Goal: Task Accomplishment & Management: Manage account settings

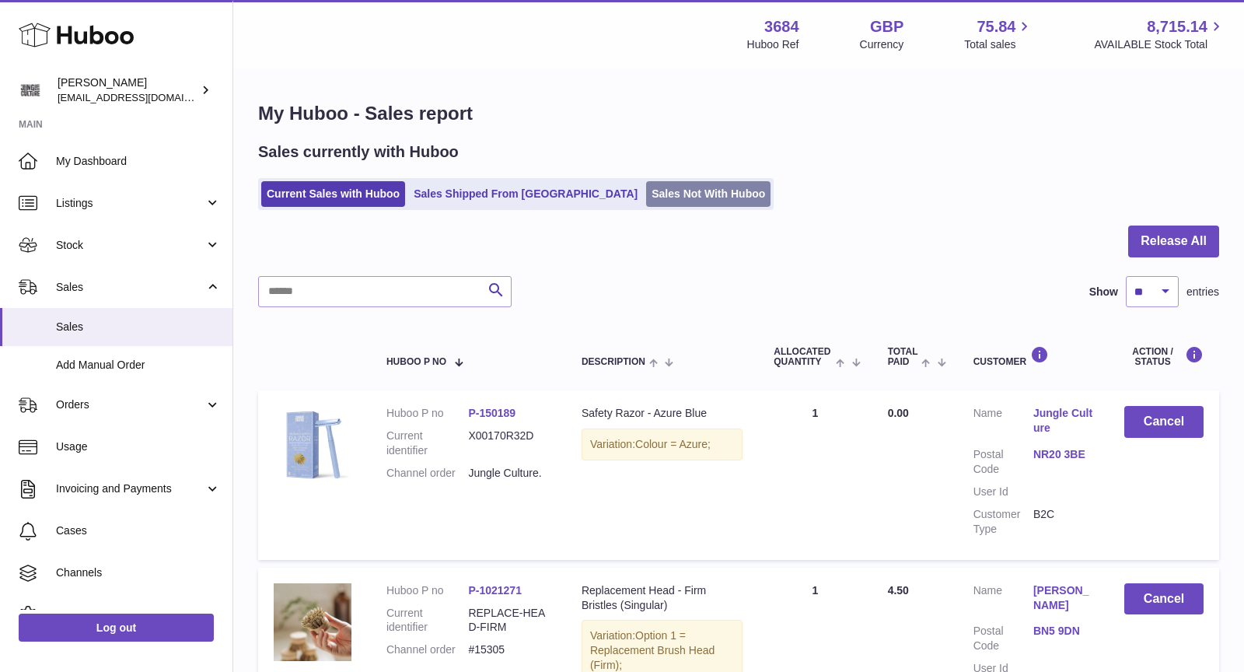
click at [646, 200] on link "Sales Not With Huboo" at bounding box center [708, 194] width 124 height 26
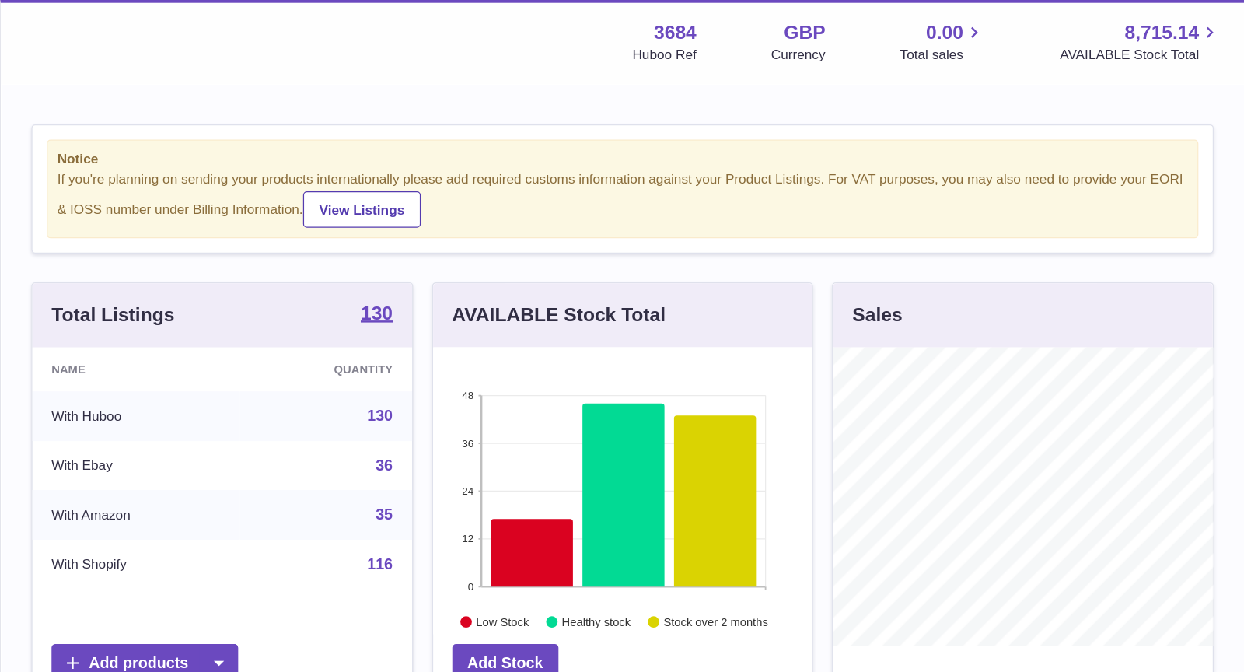
click at [417, 220] on div "Notice If you're planning on sending your products internationally please add r…" at bounding box center [738, 499] width 1010 height 859
click at [940, 16] on div "3684 Huboo Ref GBP Currency 0.00 Total sales 8,715.14 AVAILABLE Stock Total" at bounding box center [986, 34] width 478 height 36
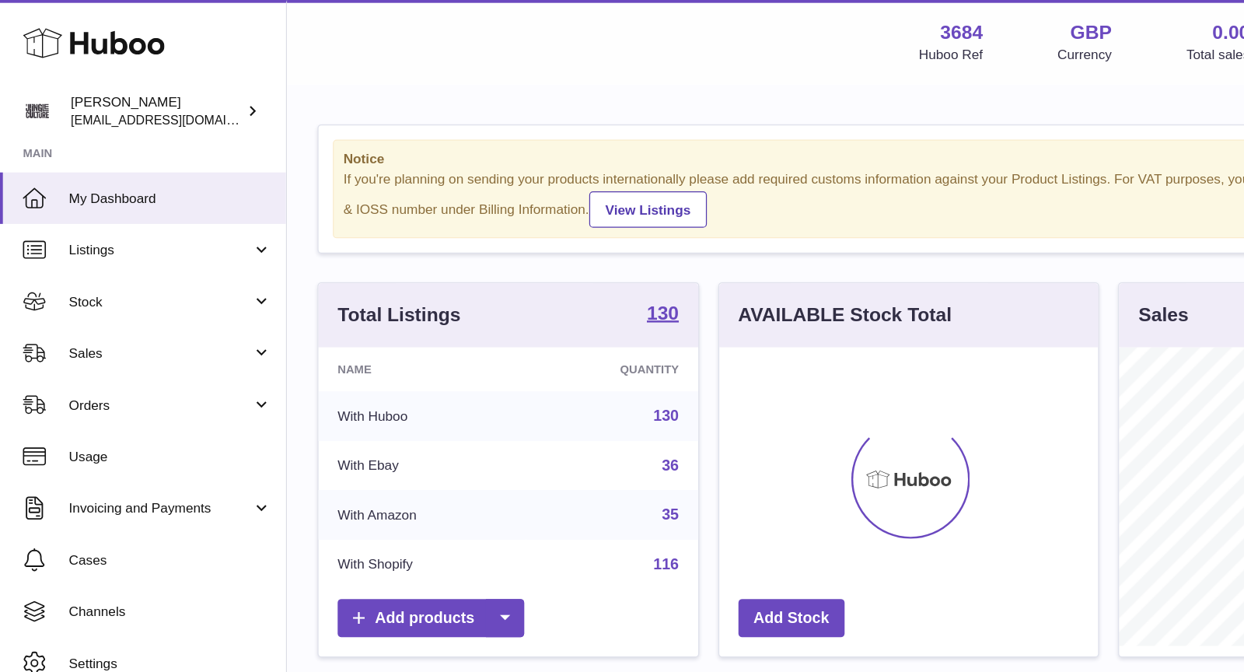
scroll to position [242, 309]
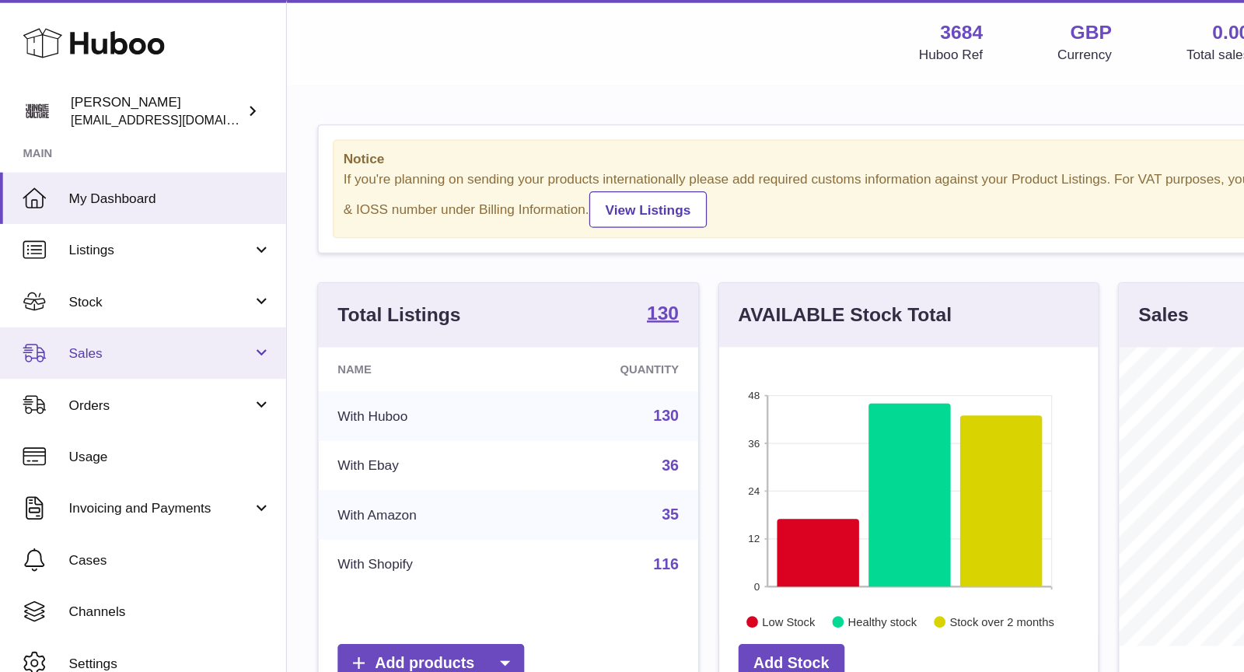
click at [135, 291] on span "Sales" at bounding box center [130, 287] width 148 height 15
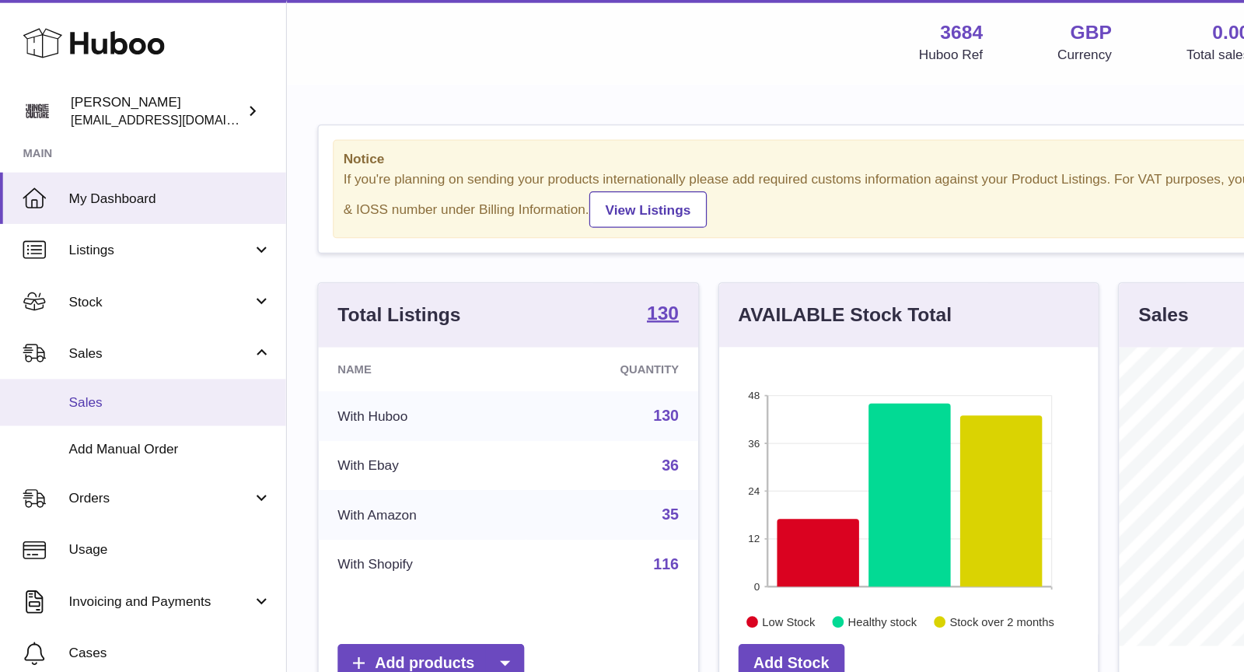
click at [145, 319] on span "Sales" at bounding box center [138, 326] width 165 height 15
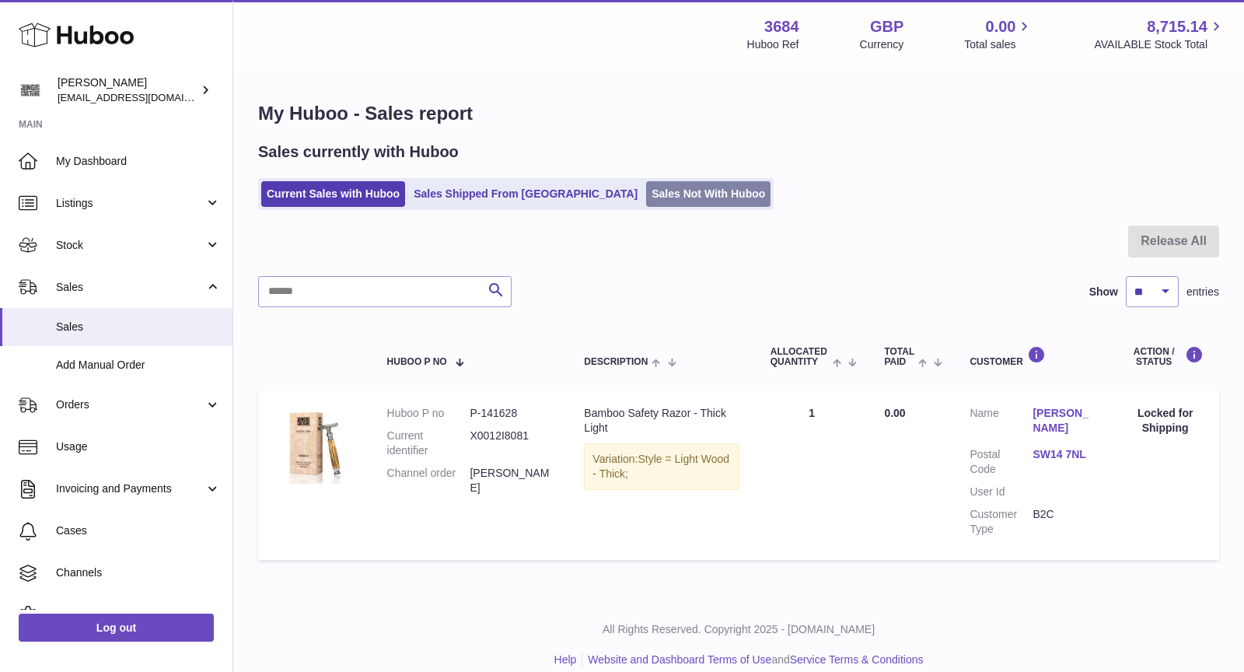
click at [646, 199] on link "Sales Not With Huboo" at bounding box center [708, 194] width 124 height 26
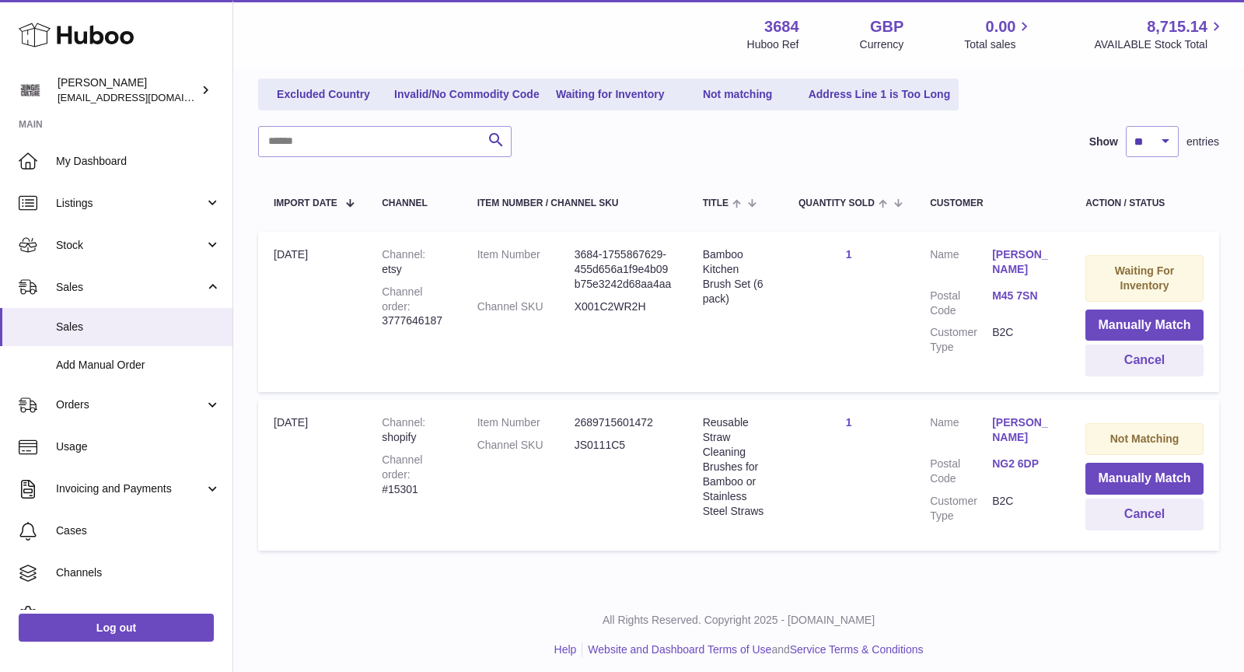
scroll to position [191, 0]
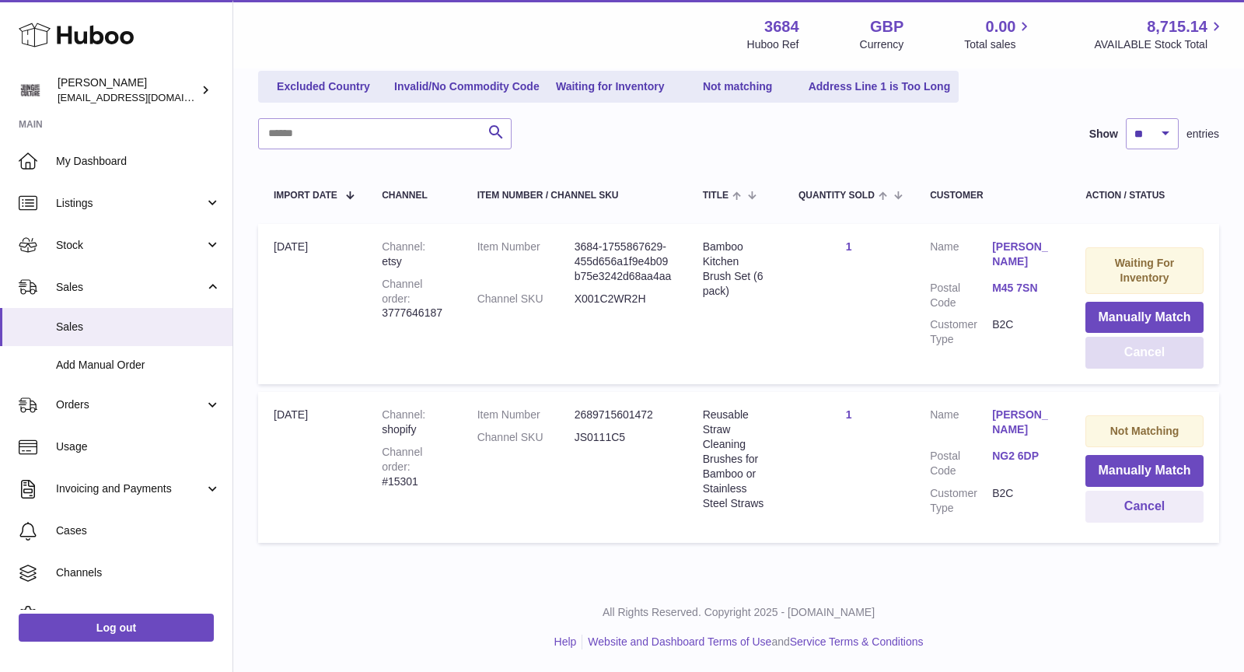
click at [1188, 355] on button "Cancel" at bounding box center [1144, 353] width 118 height 32
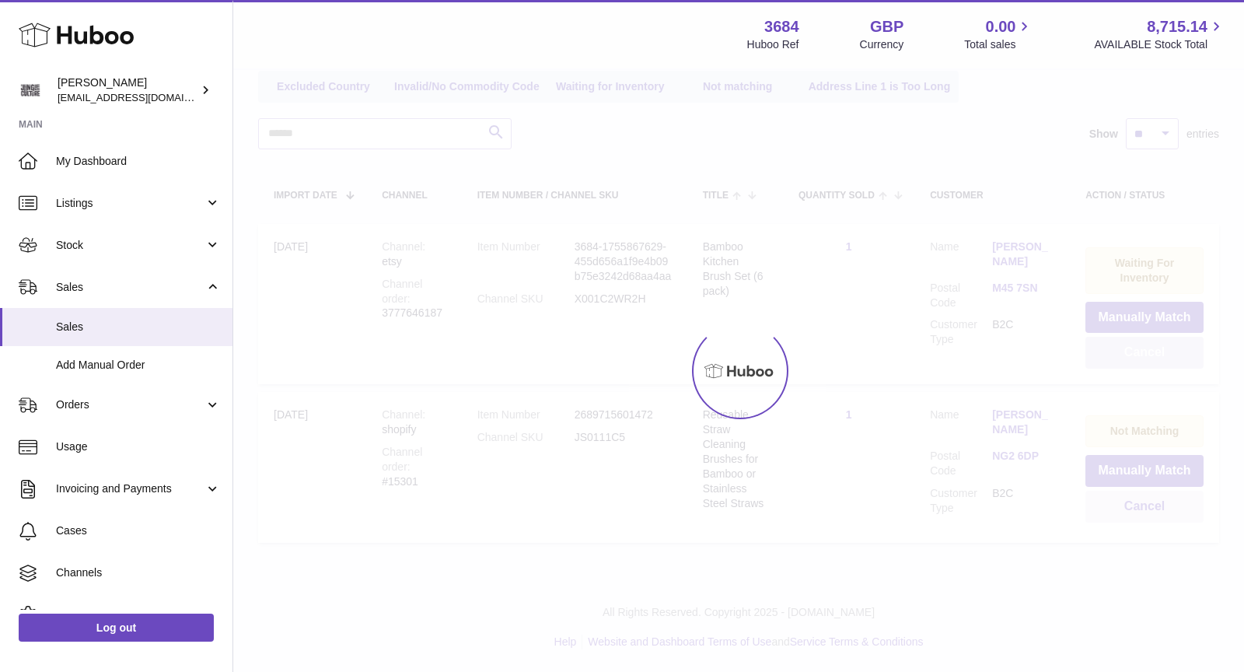
scroll to position [23, 0]
